Goal: Transaction & Acquisition: Purchase product/service

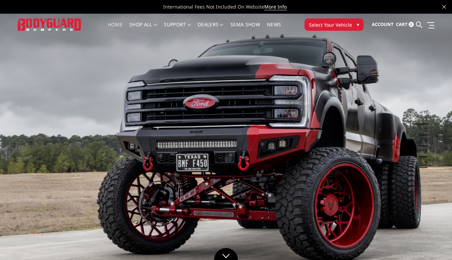
click at [357, 25] on span "▾" at bounding box center [358, 24] width 2 height 7
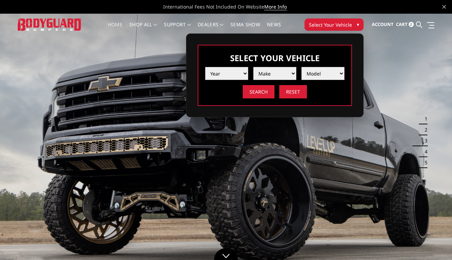
select select "yr_2025"
select select "mk_ford"
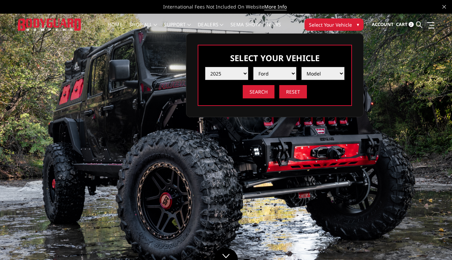
select select "md_f250-f350"
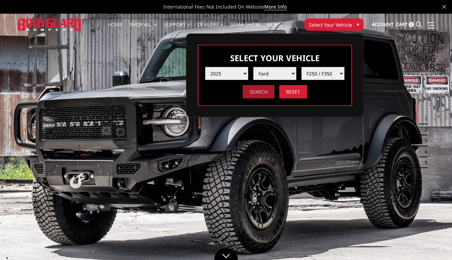
click at [267, 94] on input "Search" at bounding box center [259, 91] width 32 height 13
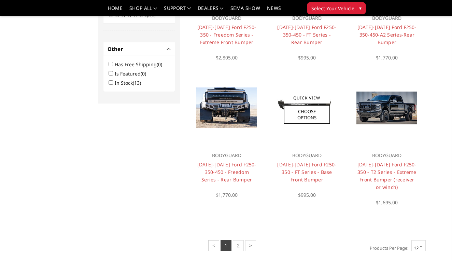
scroll to position [447, 0]
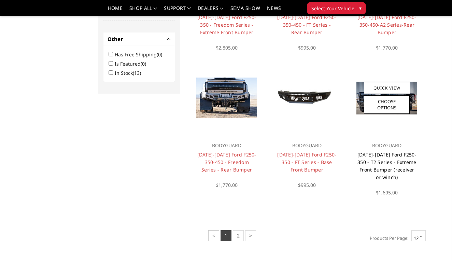
click at [385, 155] on link "2023-2026 Ford F250-350 - T2 Series - Extreme Front Bumper (receiver or winch)" at bounding box center [386, 165] width 59 height 29
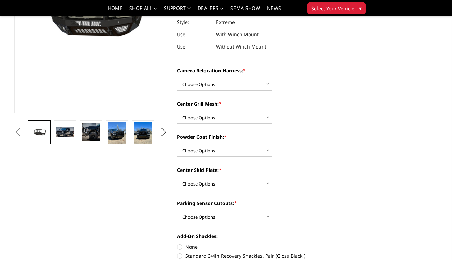
scroll to position [126, 0]
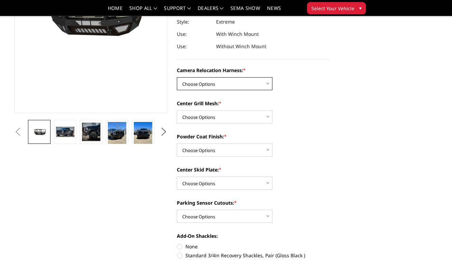
select select "3753"
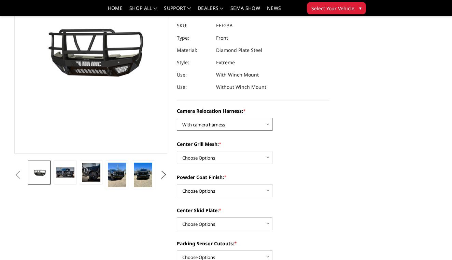
scroll to position [86, 0]
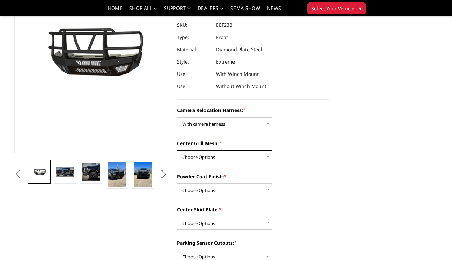
select select "3751"
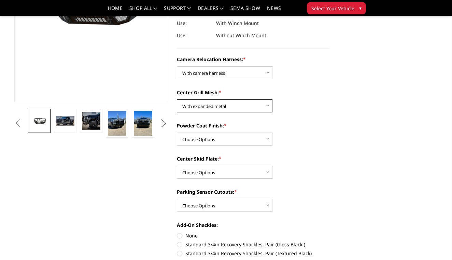
scroll to position [135, 0]
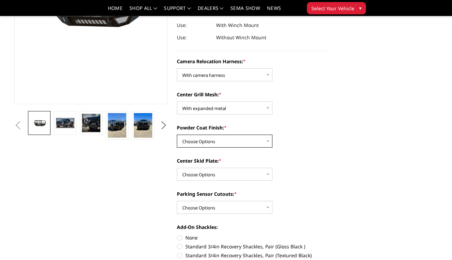
select select "3750"
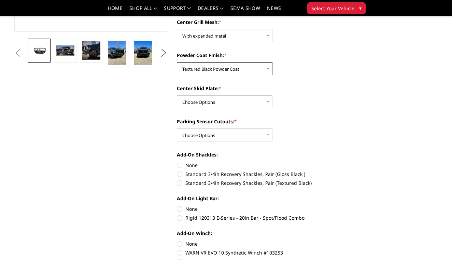
scroll to position [207, 0]
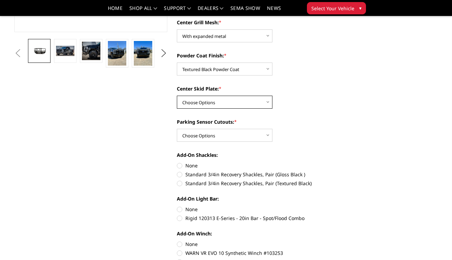
select select "3746"
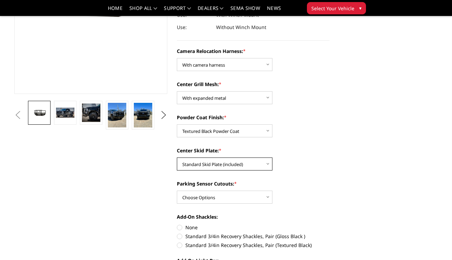
scroll to position [147, 0]
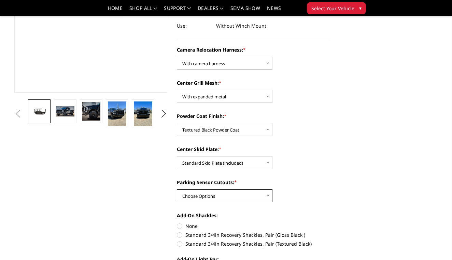
select select "3744"
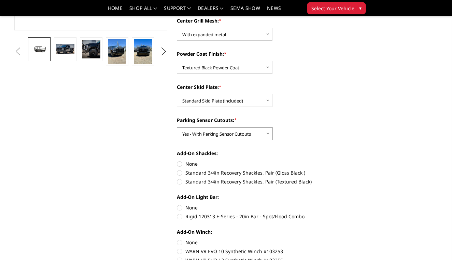
scroll to position [236, 0]
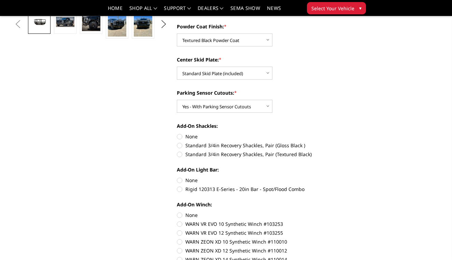
click at [181, 137] on label "None" at bounding box center [253, 136] width 153 height 7
click at [177, 133] on input "None" at bounding box center [177, 133] width 0 height 0
radio input "true"
click at [180, 189] on label "Rigid 120313 E-Series - 20in Bar - Spot/Flood Combo" at bounding box center [253, 188] width 153 height 7
click at [329, 177] on input "Rigid 120313 E-Series - 20in Bar - Spot/Flood Combo" at bounding box center [329, 176] width 0 height 0
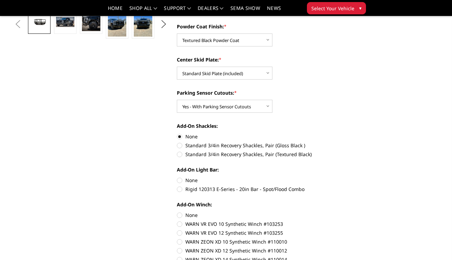
radio input "true"
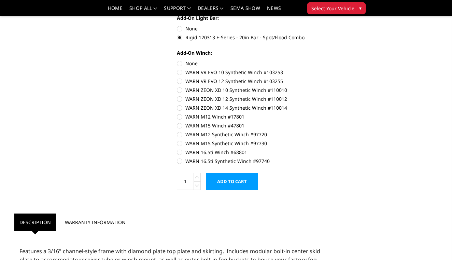
scroll to position [389, 0]
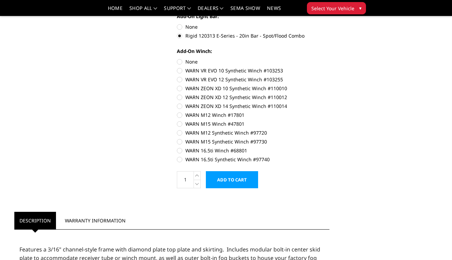
click at [245, 181] on input "Add to Cart" at bounding box center [232, 179] width 52 height 17
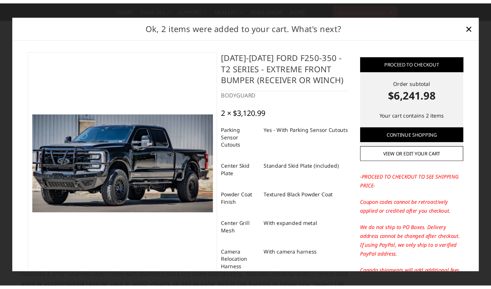
scroll to position [0, 0]
